Goal: Obtain resource: Obtain resource

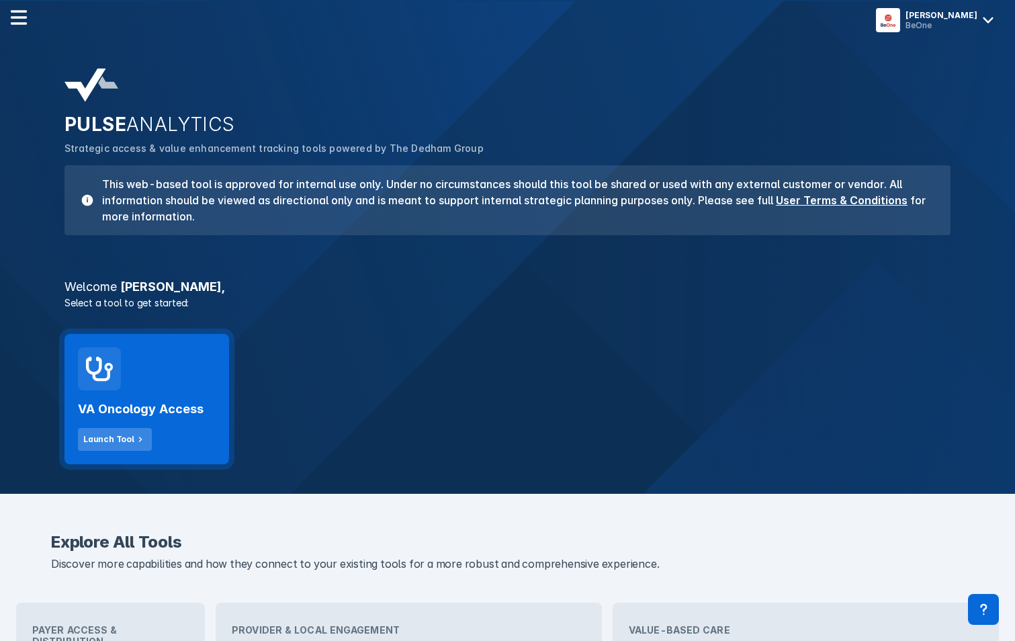
click at [134, 440] on icon at bounding box center [140, 439] width 12 height 12
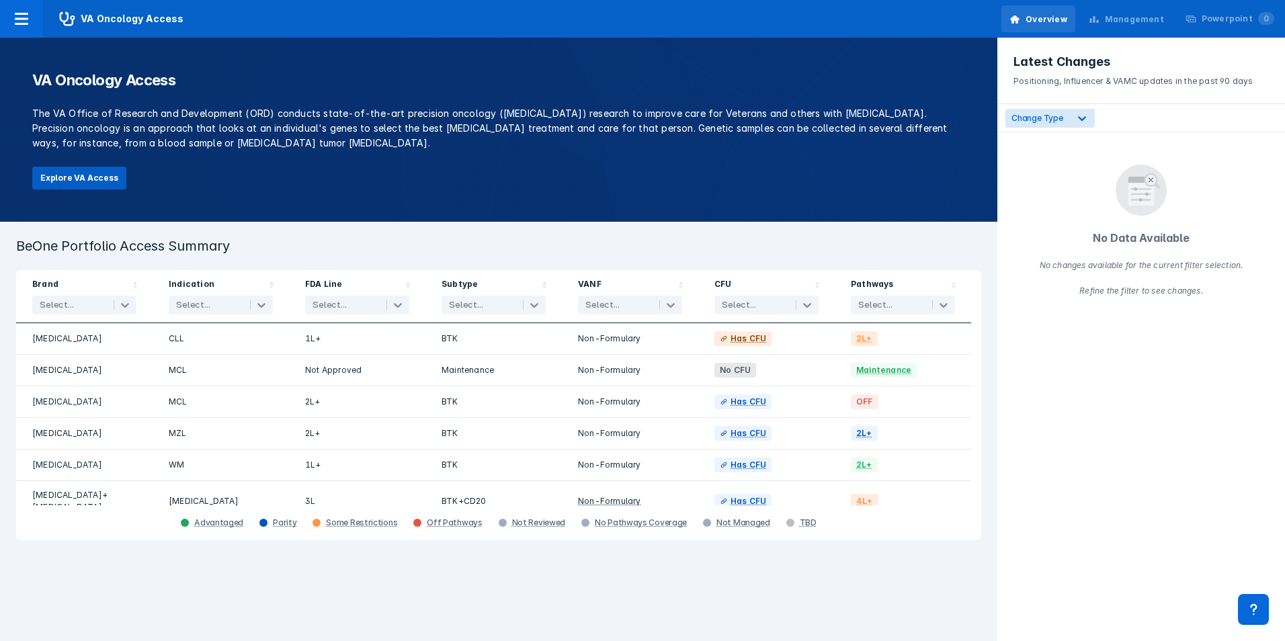
click at [99, 183] on button "Explore VA Access" at bounding box center [79, 178] width 94 height 23
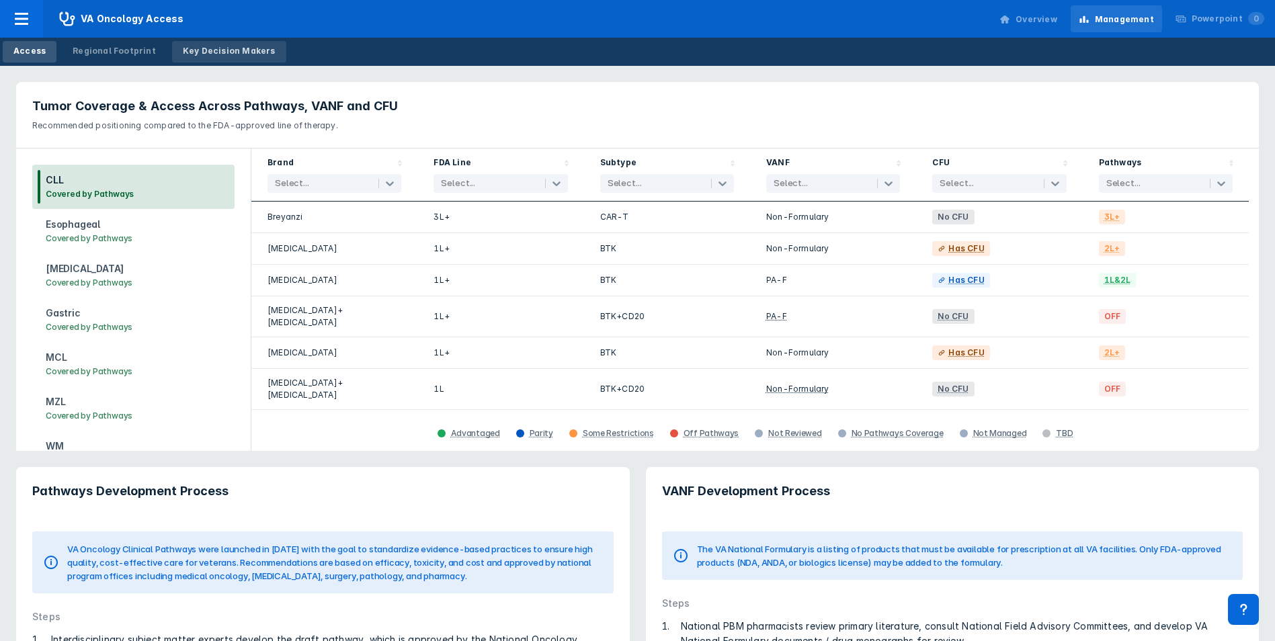
click at [230, 52] on div "Key Decision Makers" at bounding box center [229, 51] width 93 height 12
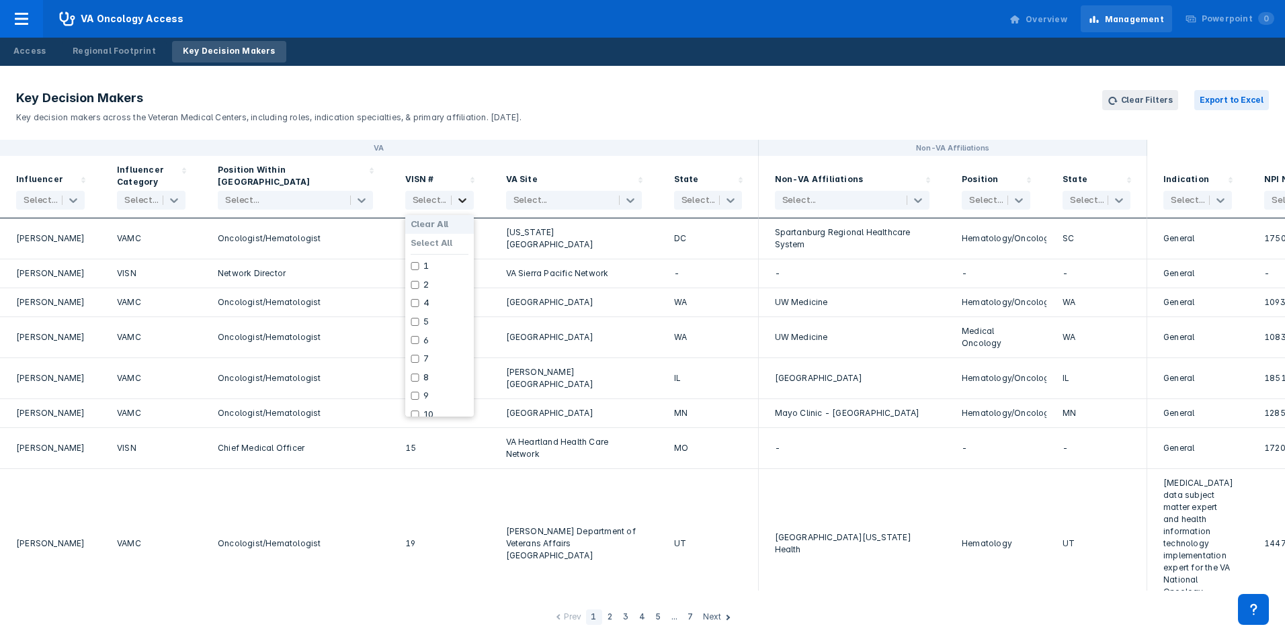
click at [464, 199] on icon at bounding box center [462, 200] width 13 height 13
click at [433, 244] on label "Select All" at bounding box center [432, 243] width 42 height 11
checkbox input "true"
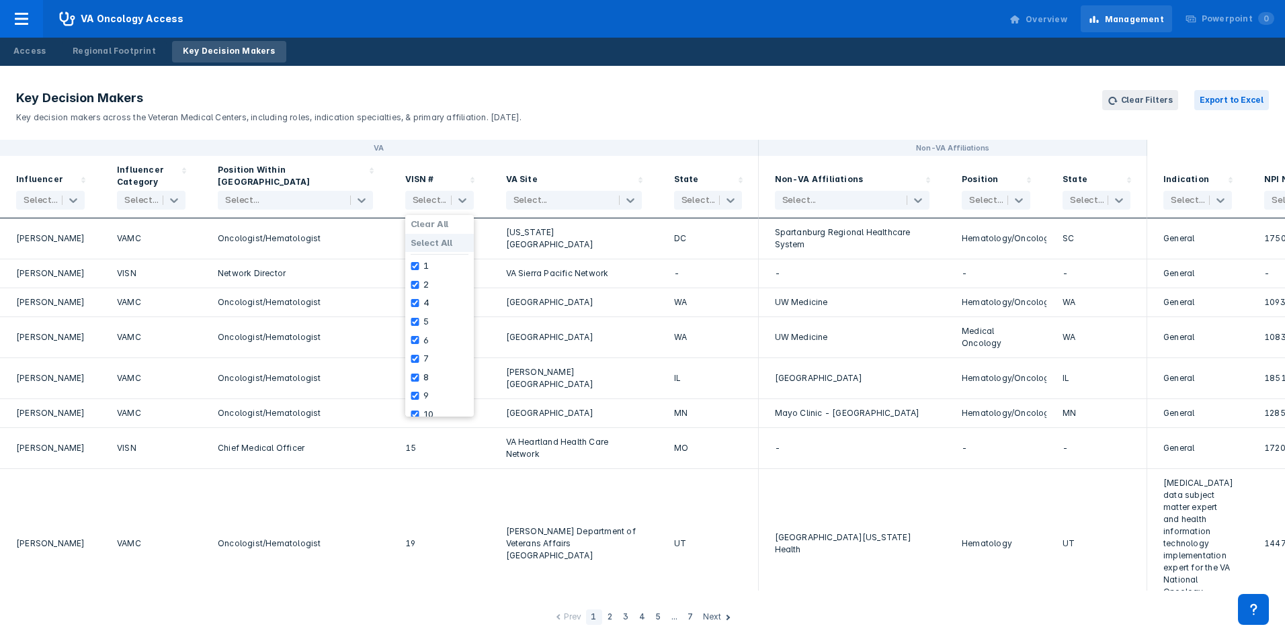
checkbox input "true"
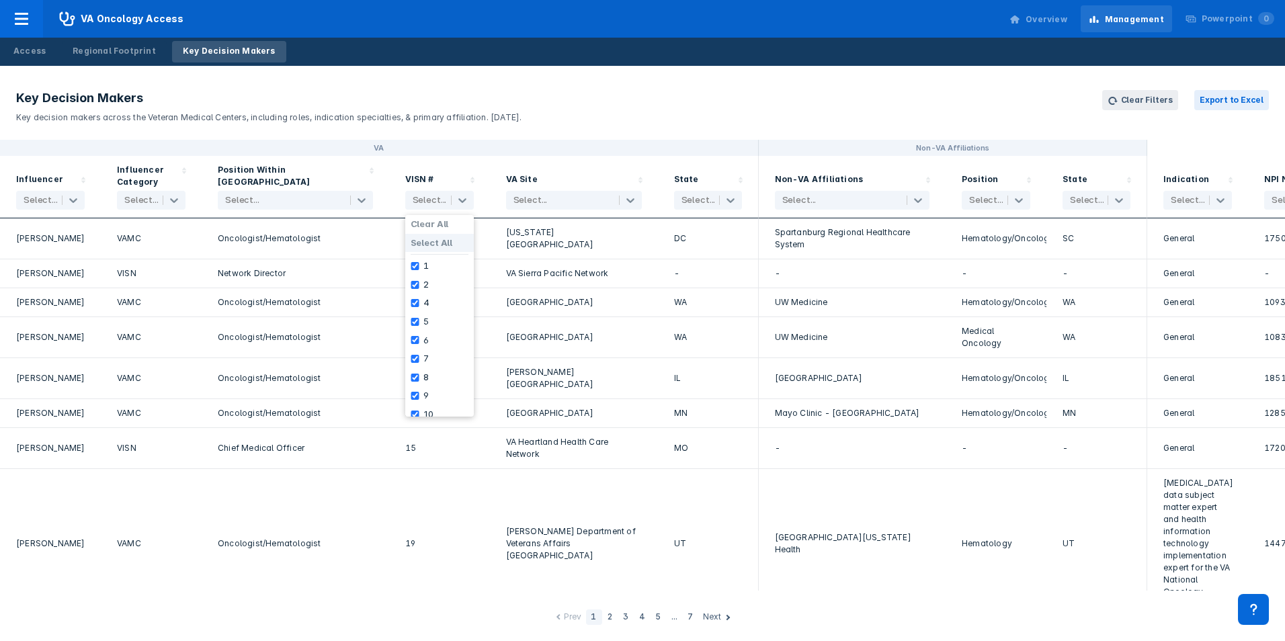
checkbox input "true"
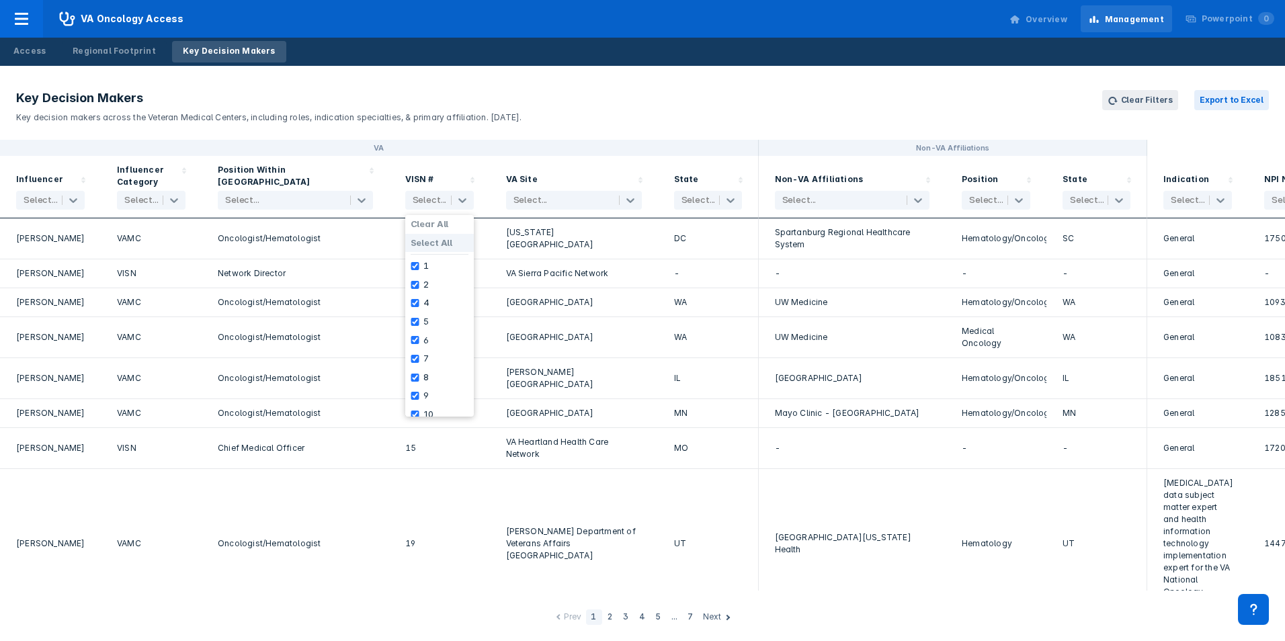
checkbox input "true"
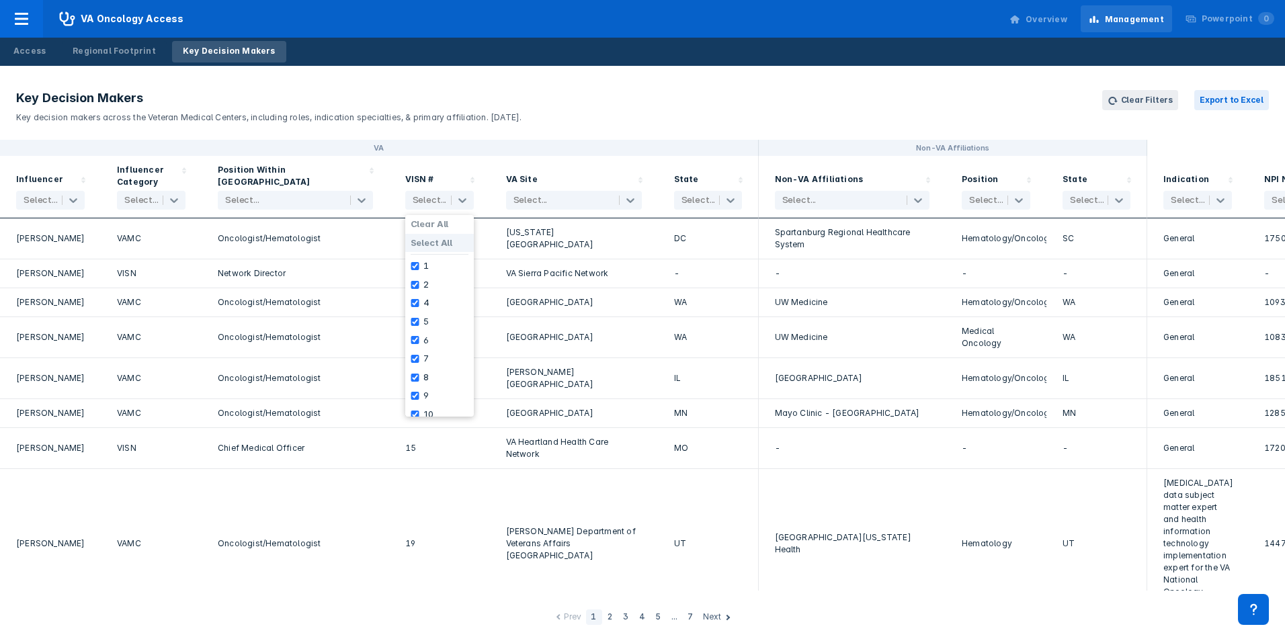
checkbox input "true"
click at [459, 159] on div "VISN # 19 selected" at bounding box center [439, 187] width 101 height 62
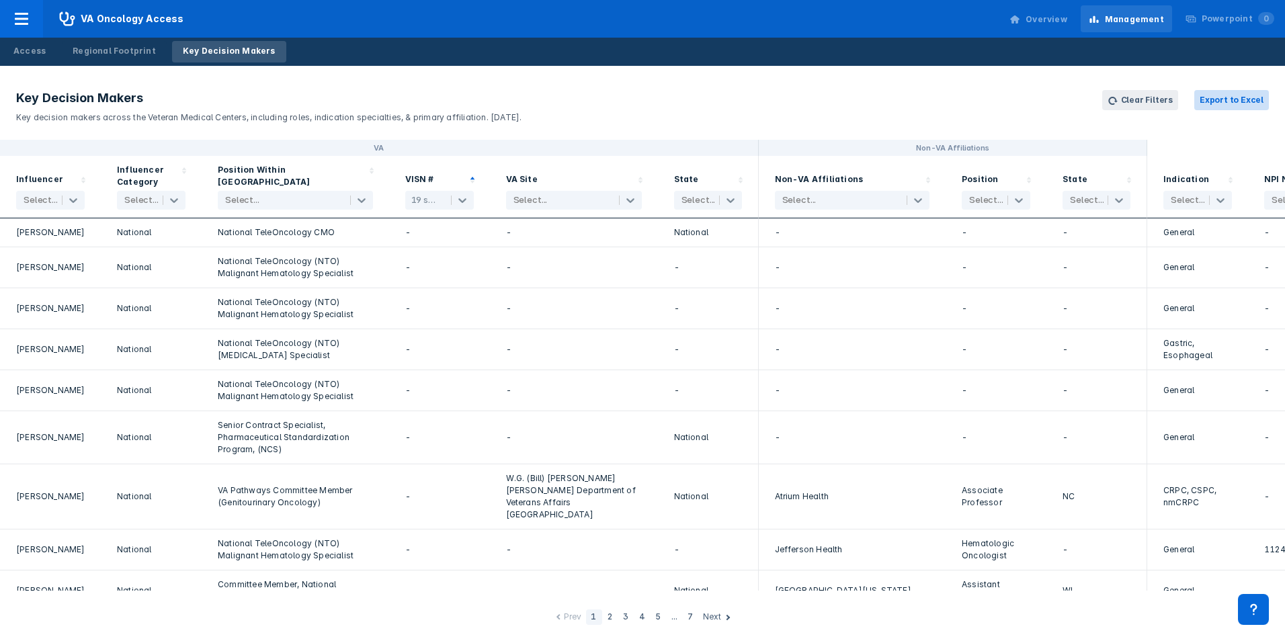
click at [1025, 99] on button "Export to Excel" at bounding box center [1231, 100] width 75 height 20
